Goal: Navigation & Orientation: Go to known website

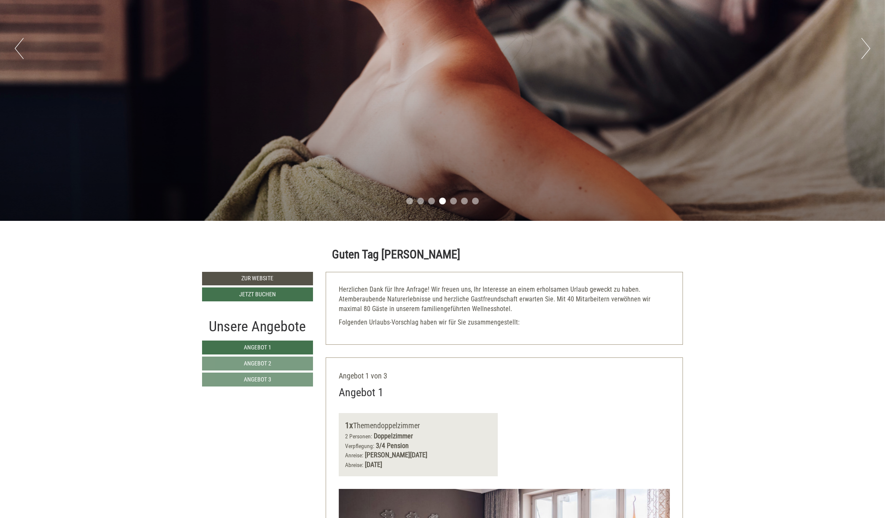
scroll to position [216, 0]
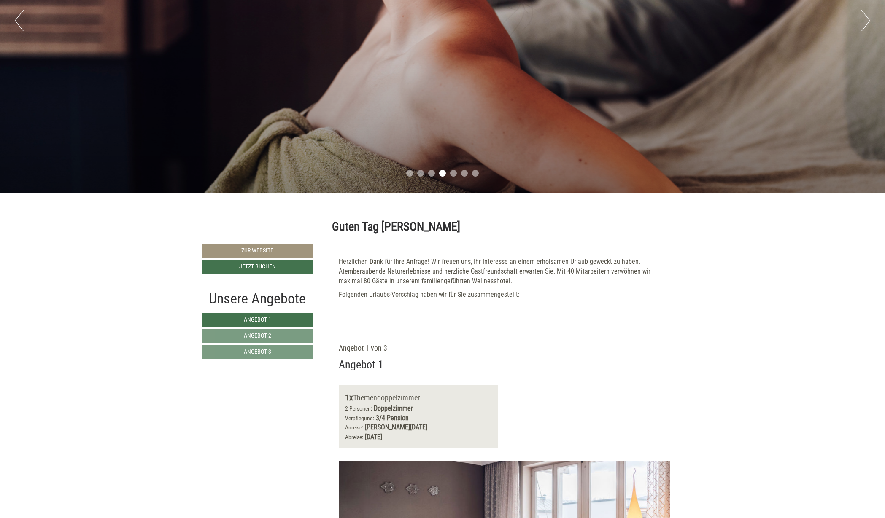
click at [275, 250] on link "Zur Website" at bounding box center [257, 250] width 111 height 13
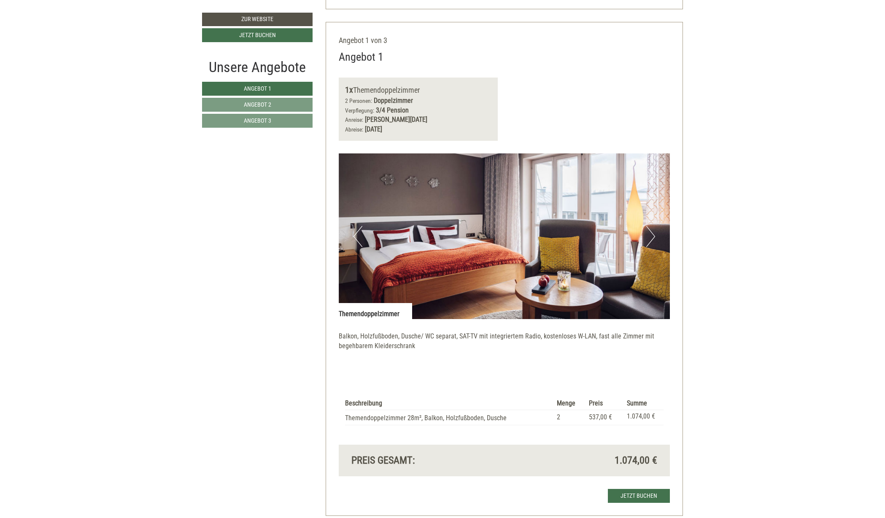
scroll to position [519, 0]
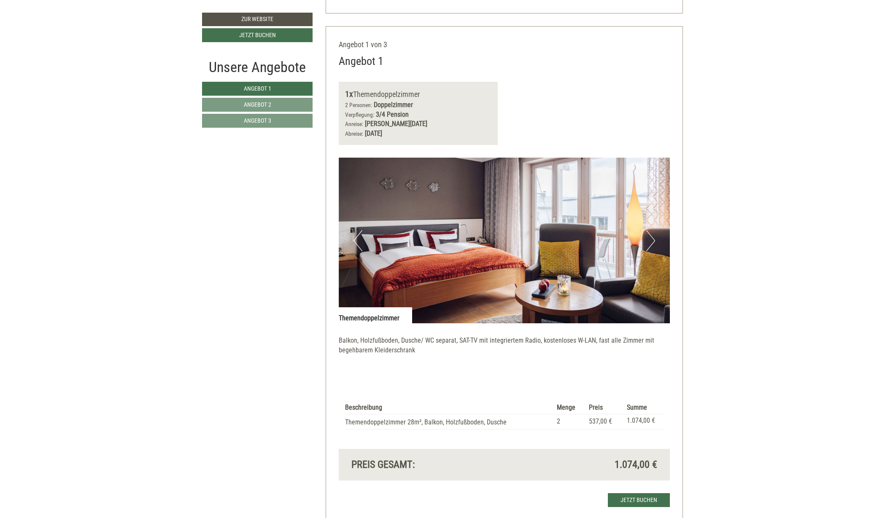
click at [649, 240] on button "Next" at bounding box center [650, 240] width 9 height 21
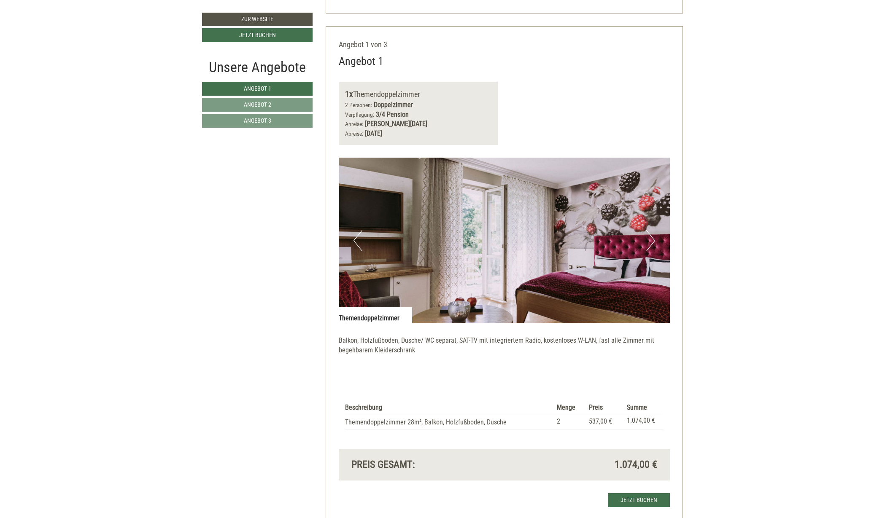
click at [649, 240] on button "Next" at bounding box center [650, 240] width 9 height 21
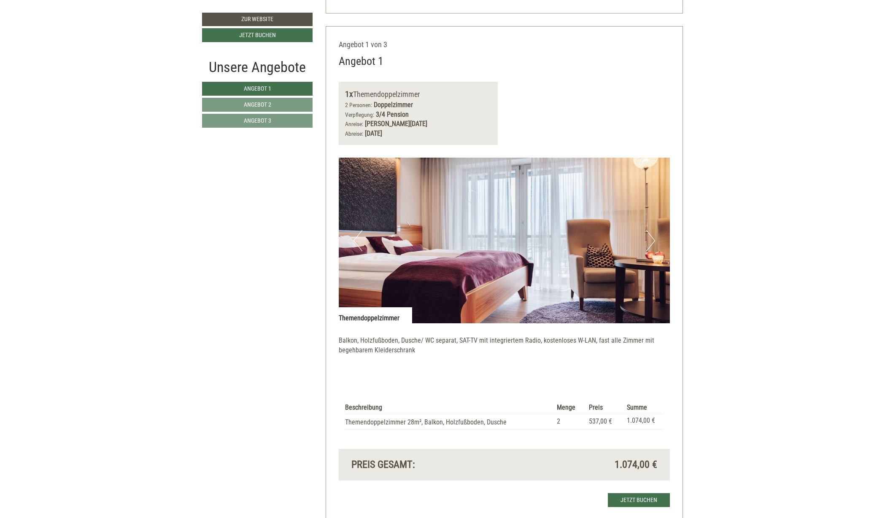
click at [649, 240] on button "Next" at bounding box center [650, 240] width 9 height 21
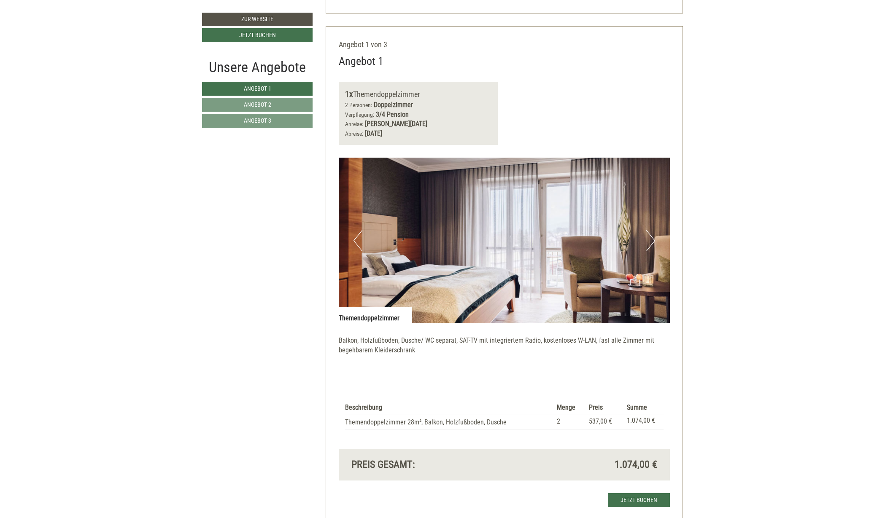
click at [650, 237] on button "Next" at bounding box center [650, 240] width 9 height 21
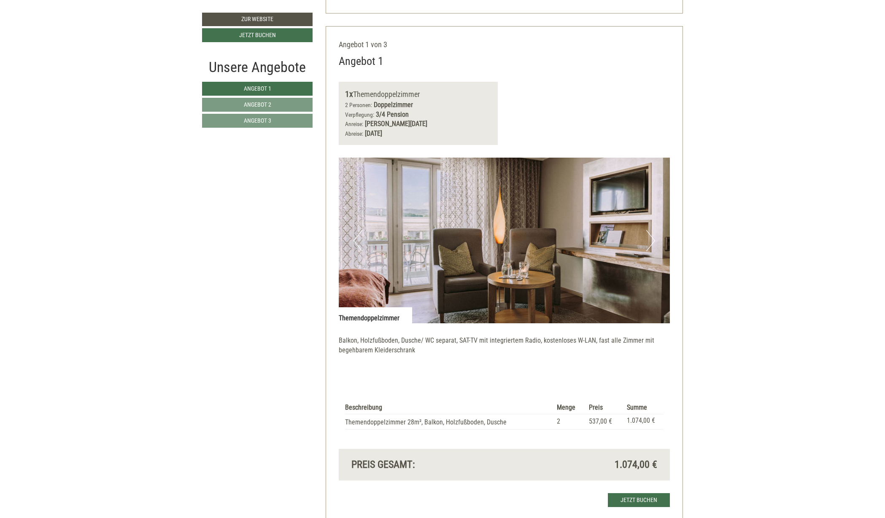
click at [652, 237] on button "Next" at bounding box center [650, 240] width 9 height 21
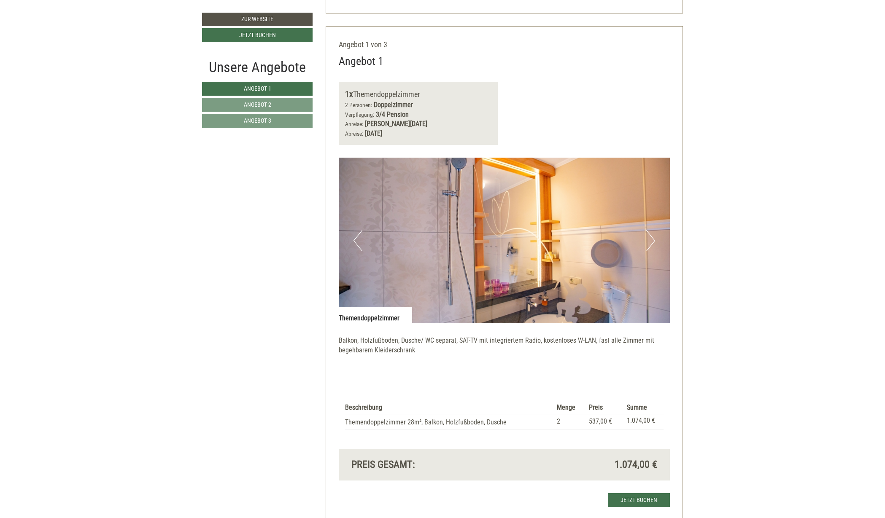
click at [652, 237] on button "Next" at bounding box center [650, 240] width 9 height 21
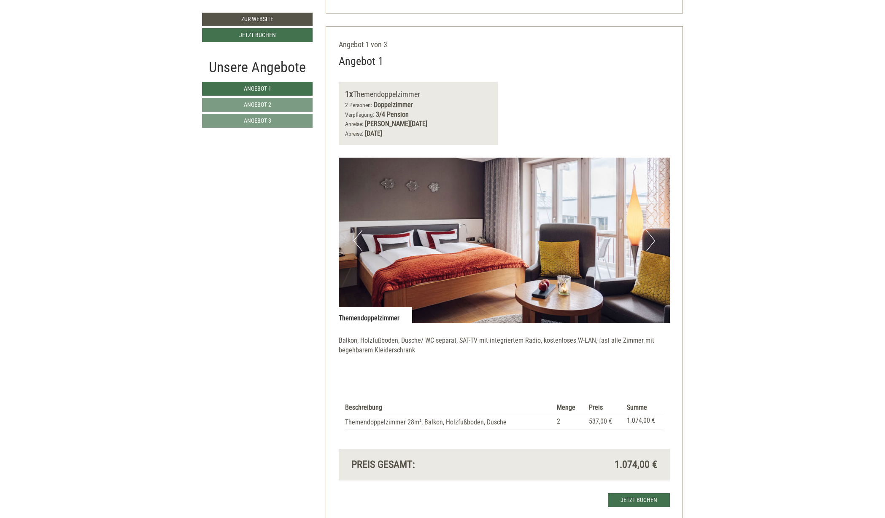
click at [652, 237] on button "Next" at bounding box center [650, 240] width 9 height 21
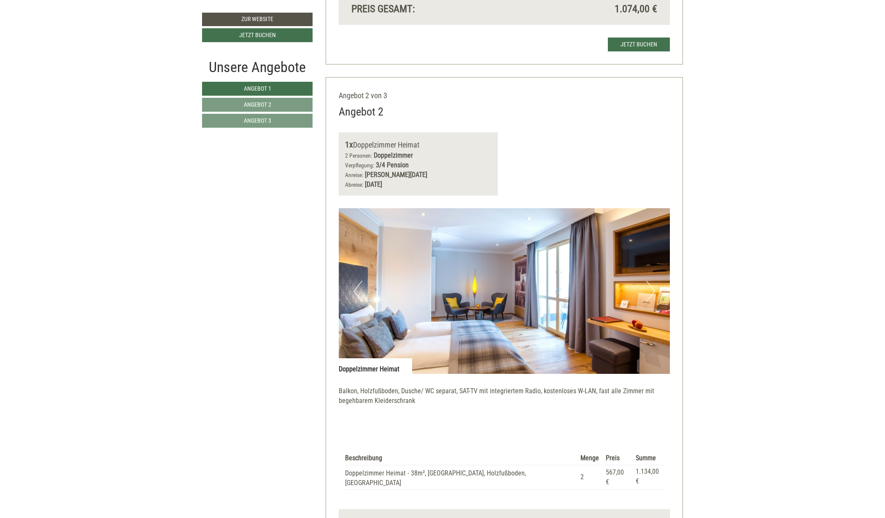
scroll to position [991, 0]
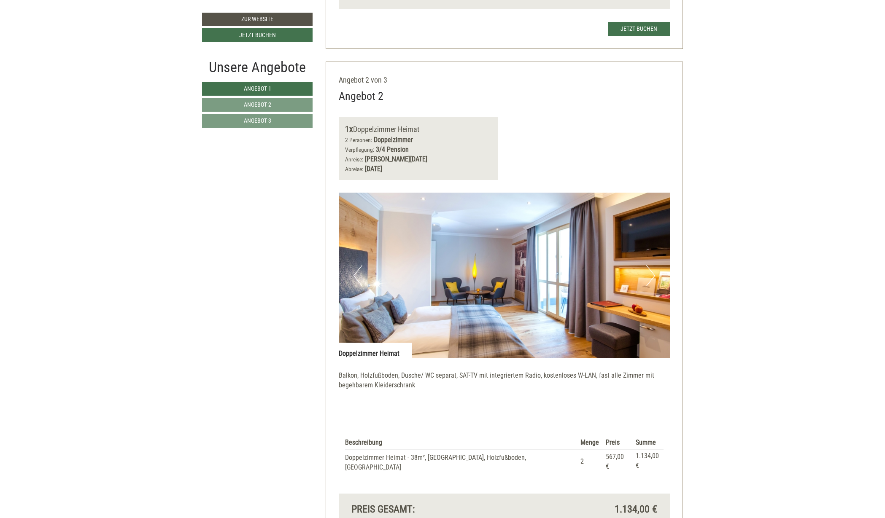
click at [651, 270] on button "Next" at bounding box center [650, 275] width 9 height 21
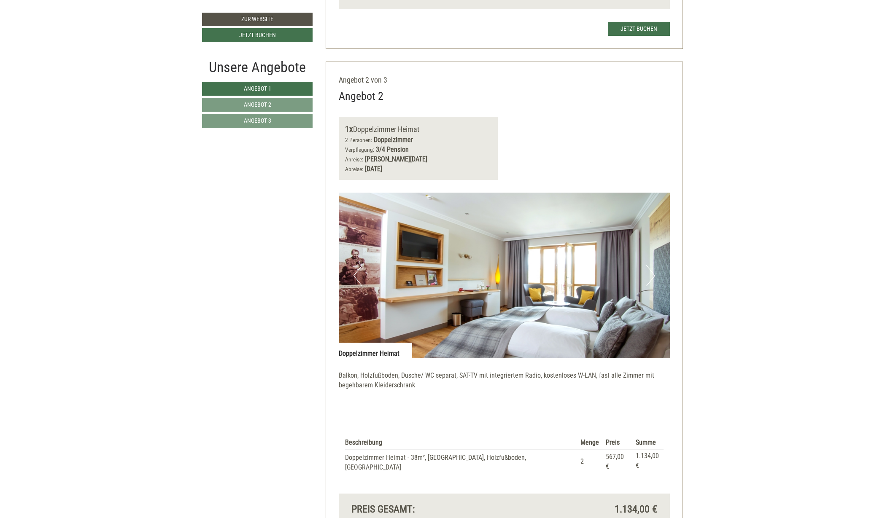
click at [651, 270] on button "Next" at bounding box center [650, 275] width 9 height 21
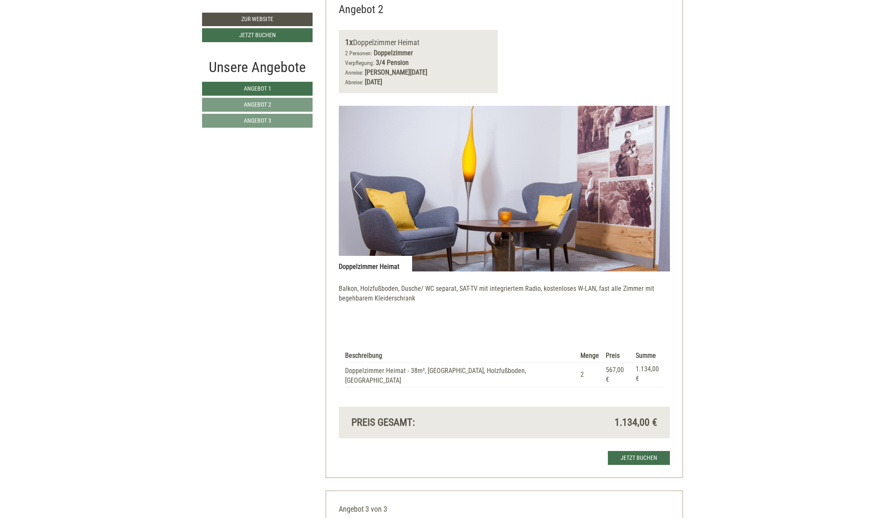
scroll to position [1076, 0]
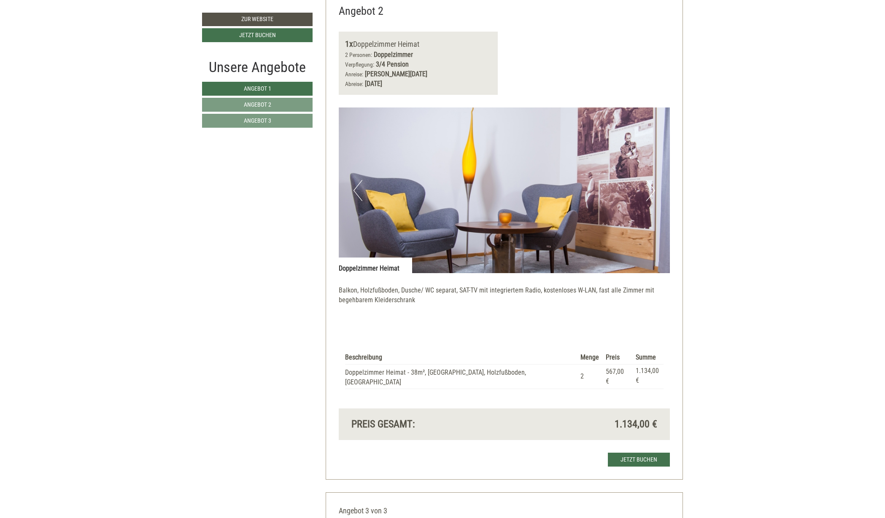
click at [647, 182] on button "Next" at bounding box center [650, 190] width 9 height 21
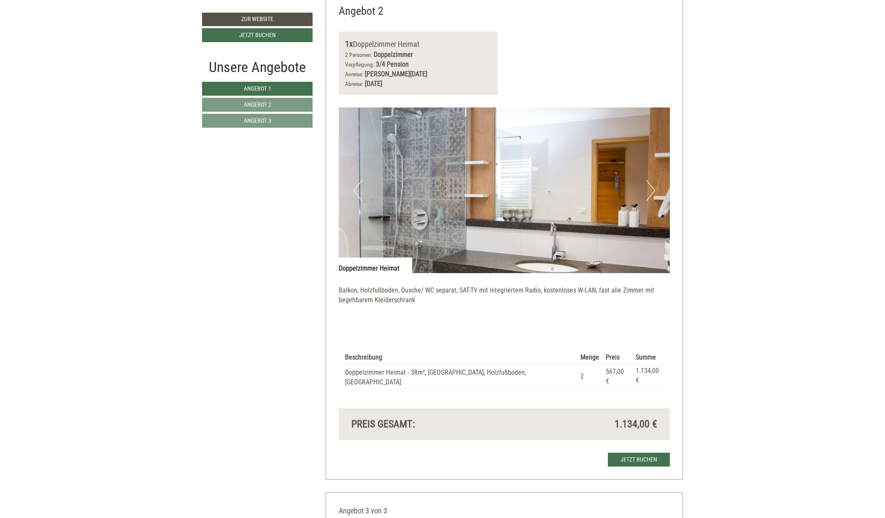
click at [647, 182] on button "Next" at bounding box center [650, 190] width 9 height 21
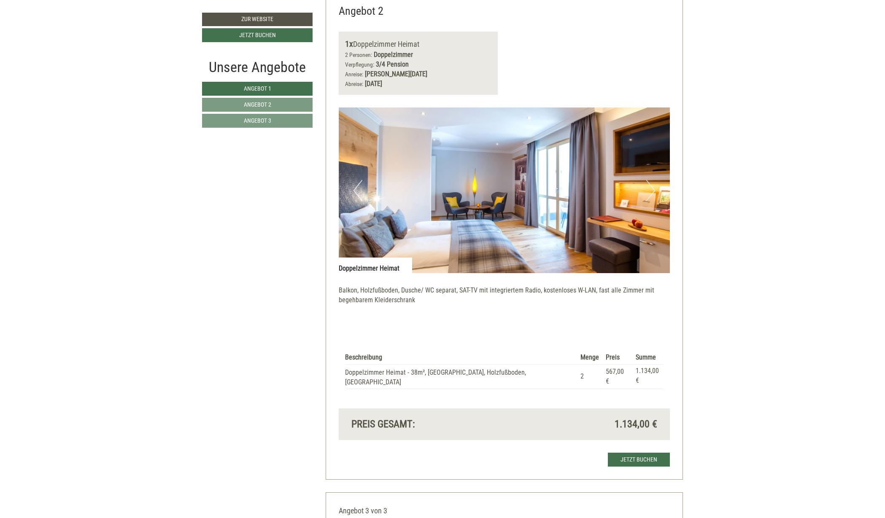
click at [647, 182] on button "Next" at bounding box center [650, 190] width 9 height 21
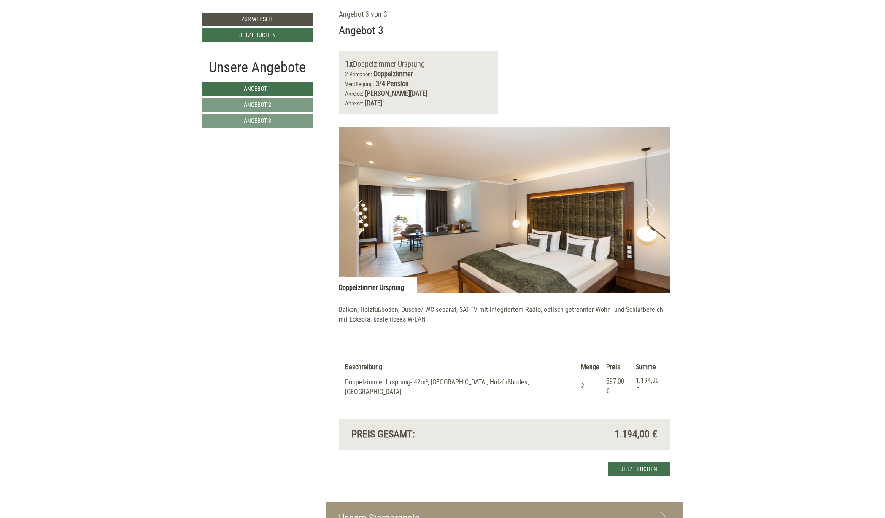
scroll to position [1688, 0]
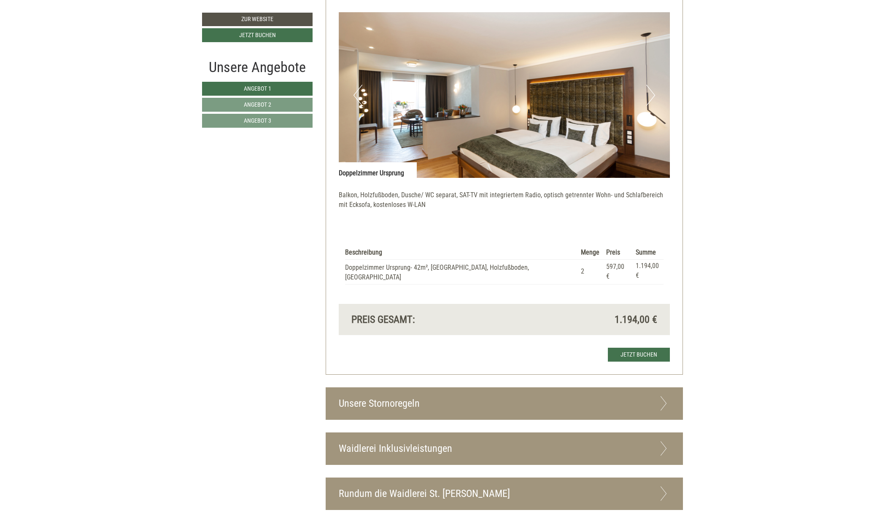
click at [656, 433] on div "Waidlerei Inklusivleistungen" at bounding box center [504, 449] width 357 height 32
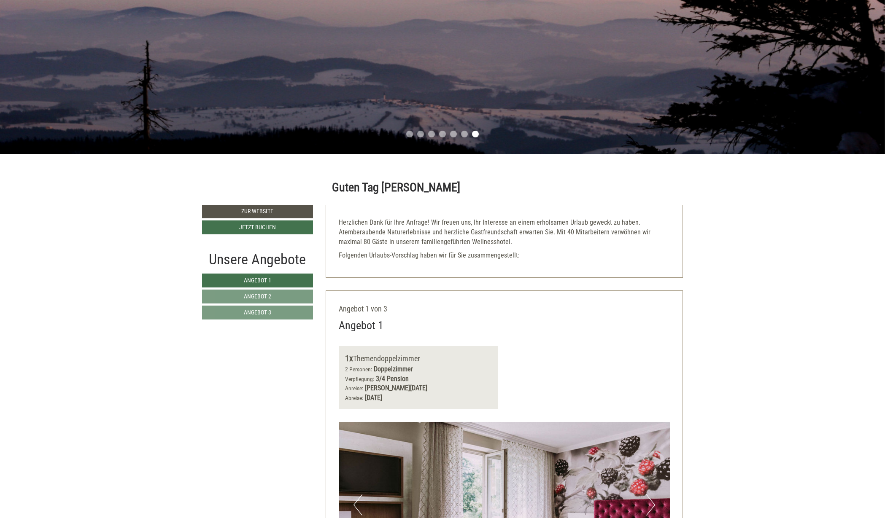
scroll to position [498, 0]
